Goal: Navigation & Orientation: Find specific page/section

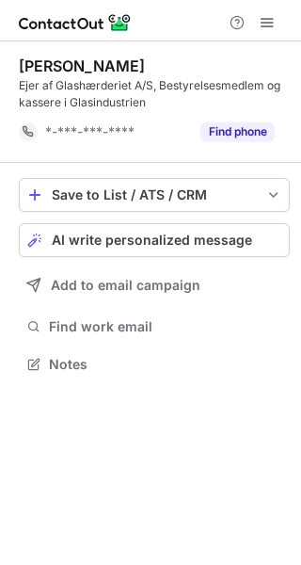
scroll to position [351, 301]
